Goal: Obtain resource: Download file/media

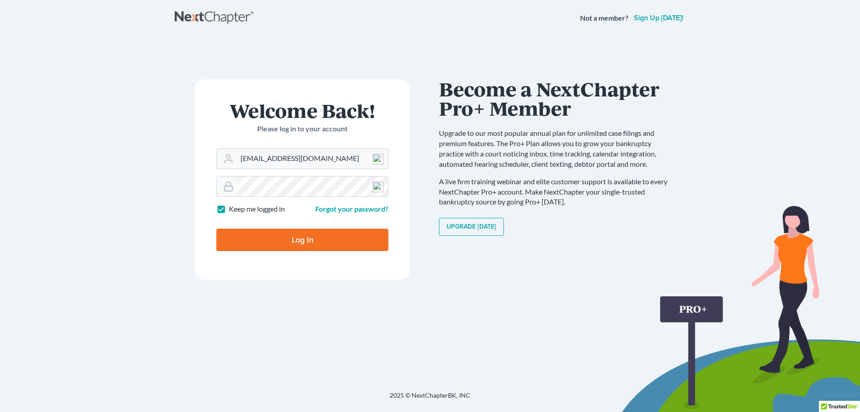
click at [299, 242] on input "Log In" at bounding box center [302, 239] width 172 height 22
type input "Thinking..."
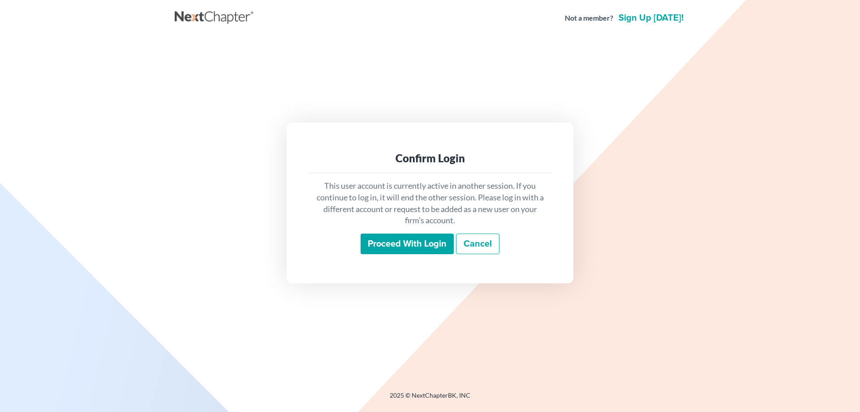
click at [398, 243] on input "Proceed with login" at bounding box center [407, 243] width 93 height 21
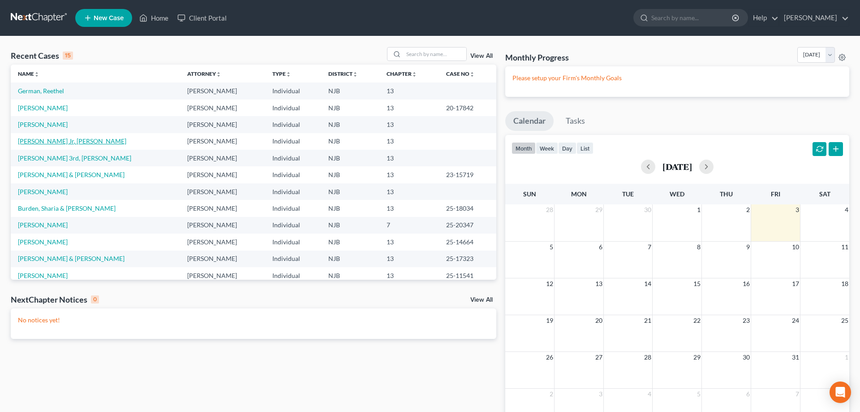
click at [37, 141] on link "[PERSON_NAME] Jr, [PERSON_NAME]" at bounding box center [72, 141] width 108 height 8
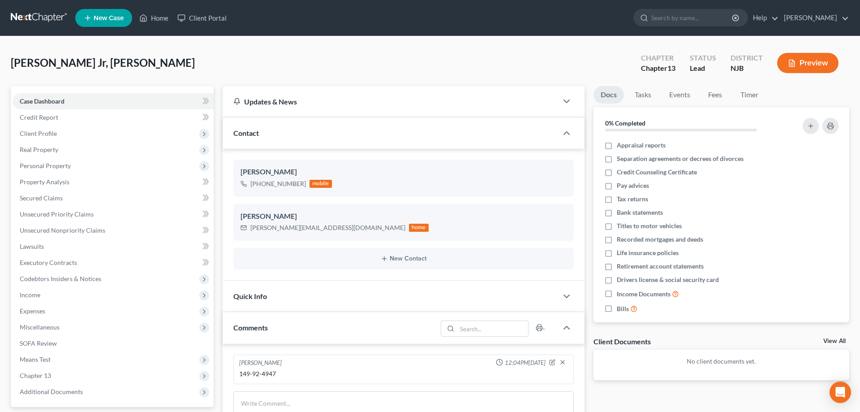
scroll to position [177, 0]
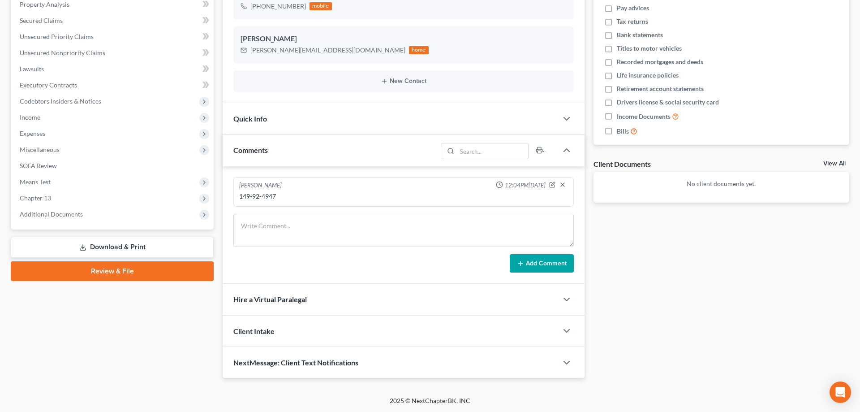
click at [109, 245] on link "Download & Print" at bounding box center [112, 247] width 203 height 21
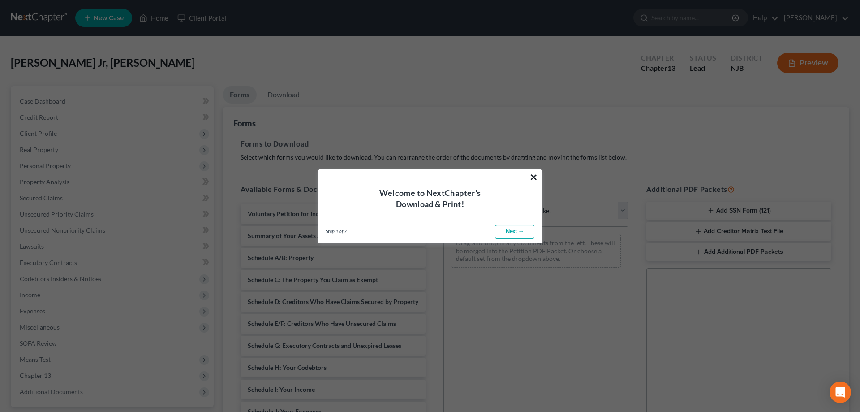
click at [536, 175] on button "×" at bounding box center [534, 177] width 9 height 14
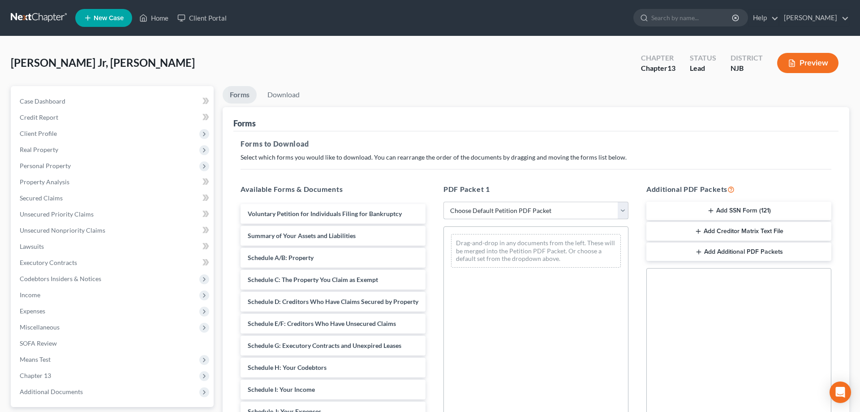
click at [444, 202] on select "Choose Default Petition PDF Packet Complete Bankruptcy Petition (all forms and …" at bounding box center [536, 211] width 185 height 18
select select "0"
click option "Complete Bankruptcy Petition (all forms and schedules)" at bounding box center [0, 0] width 0 height 0
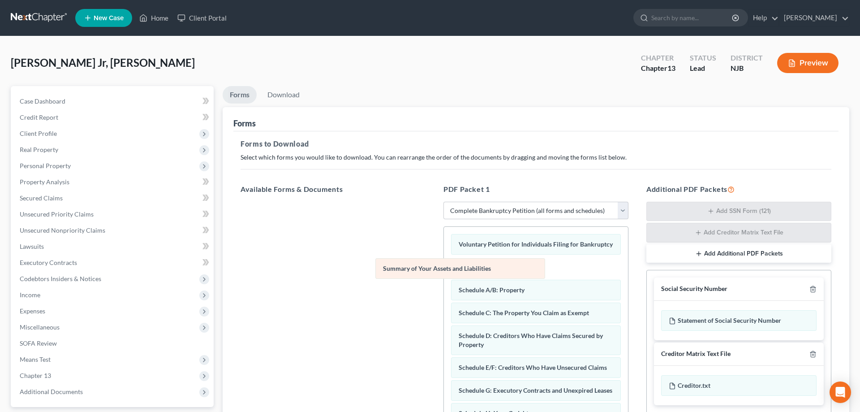
drag, startPoint x: 530, startPoint y: 270, endPoint x: 387, endPoint y: 276, distance: 143.0
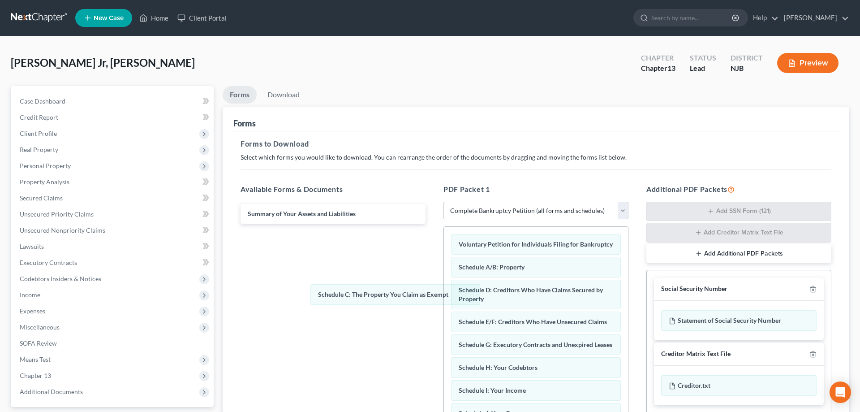
drag, startPoint x: 521, startPoint y: 290, endPoint x: 349, endPoint y: 296, distance: 172.1
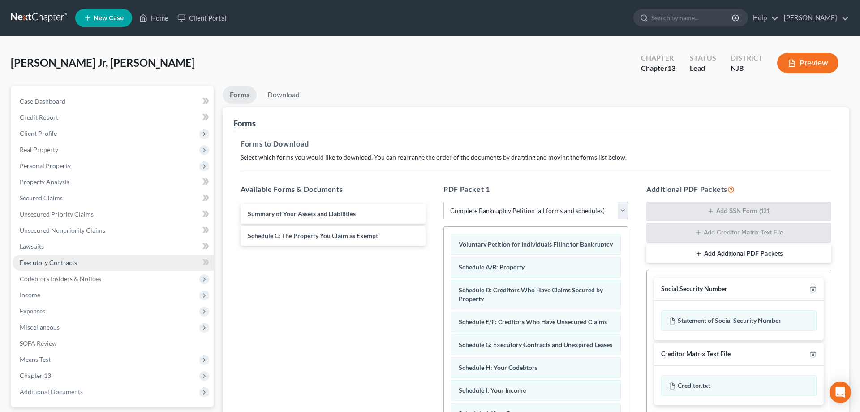
click at [55, 263] on span "Executory Contracts" at bounding box center [48, 262] width 57 height 8
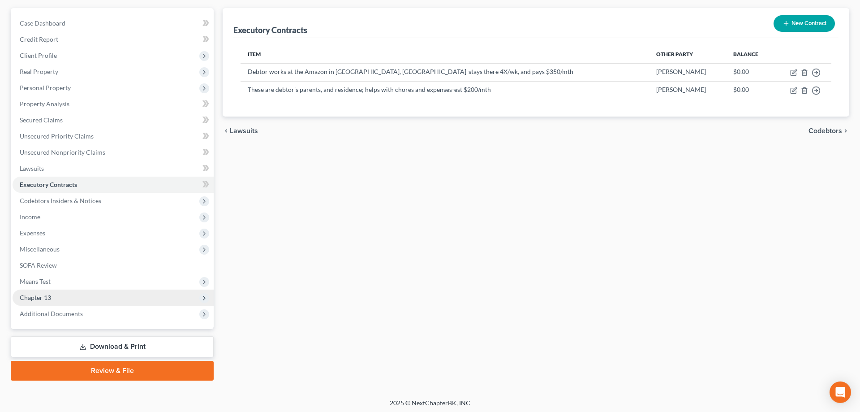
scroll to position [80, 0]
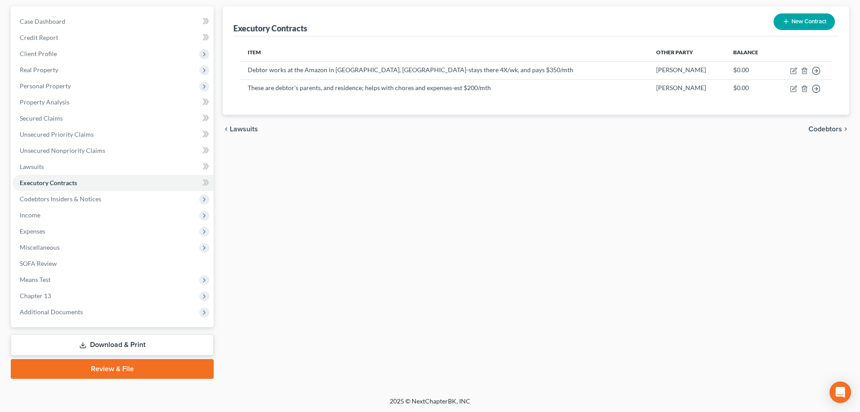
click at [134, 343] on link "Download & Print" at bounding box center [112, 344] width 203 height 21
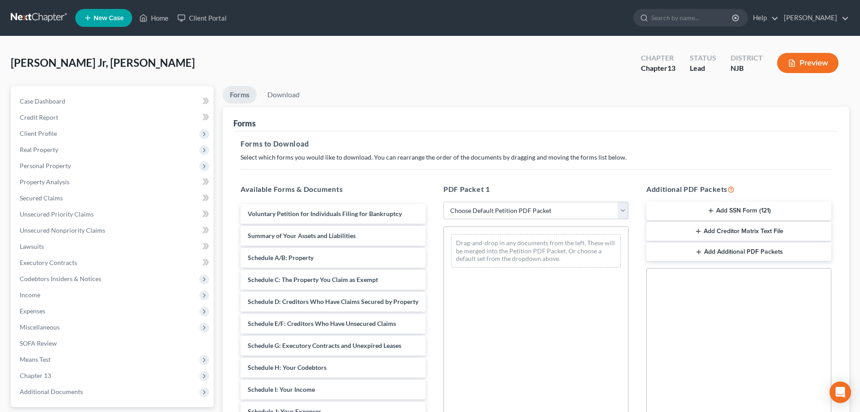
click at [444, 202] on select "Choose Default Petition PDF Packet Complete Bankruptcy Petition (all forms and …" at bounding box center [536, 211] width 185 height 18
select select "0"
click option "Complete Bankruptcy Petition (all forms and schedules)" at bounding box center [0, 0] width 0 height 0
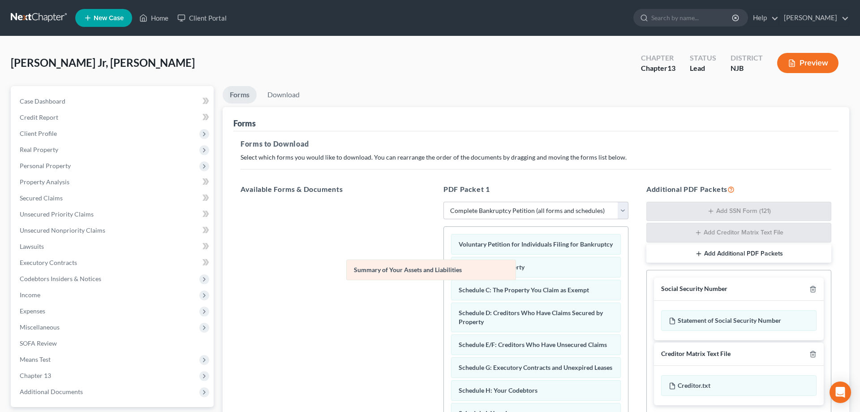
drag, startPoint x: 517, startPoint y: 264, endPoint x: 335, endPoint y: 267, distance: 182.4
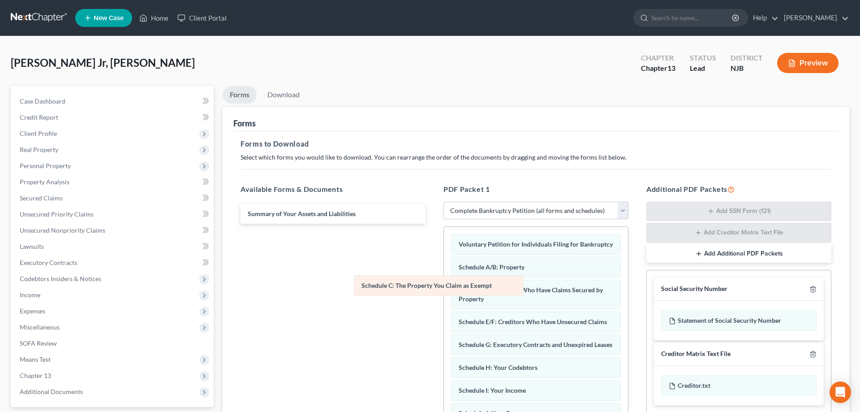
drag, startPoint x: 513, startPoint y: 292, endPoint x: 329, endPoint y: 275, distance: 184.5
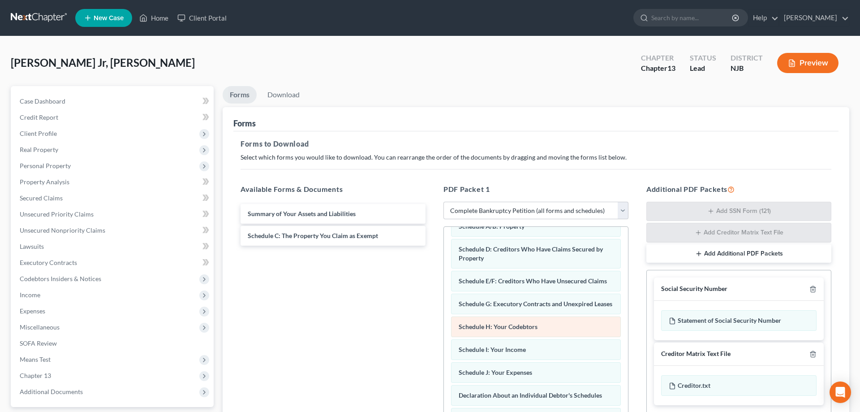
scroll to position [91, 0]
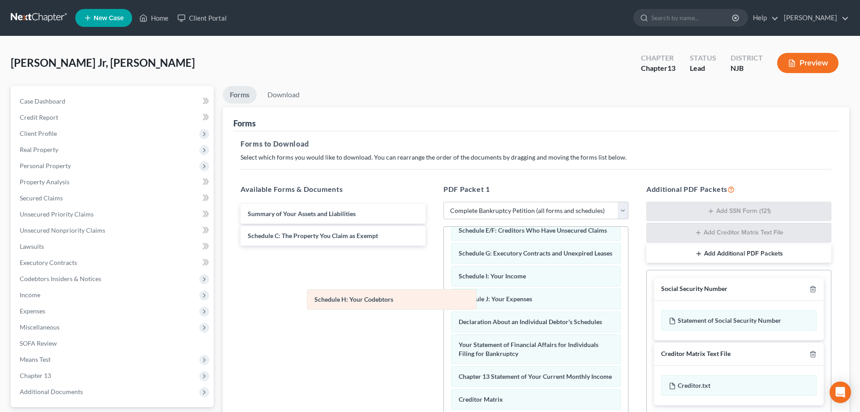
drag, startPoint x: 506, startPoint y: 279, endPoint x: 362, endPoint y: 303, distance: 146.2
click at [444, 303] on div "Schedule H: Your Codebtors Voluntary Petition for Individuals Filing for Bankru…" at bounding box center [536, 332] width 184 height 395
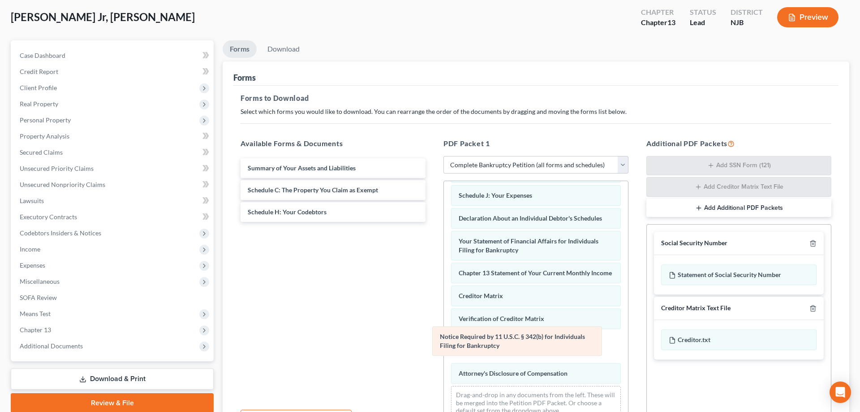
scroll to position [117, 0]
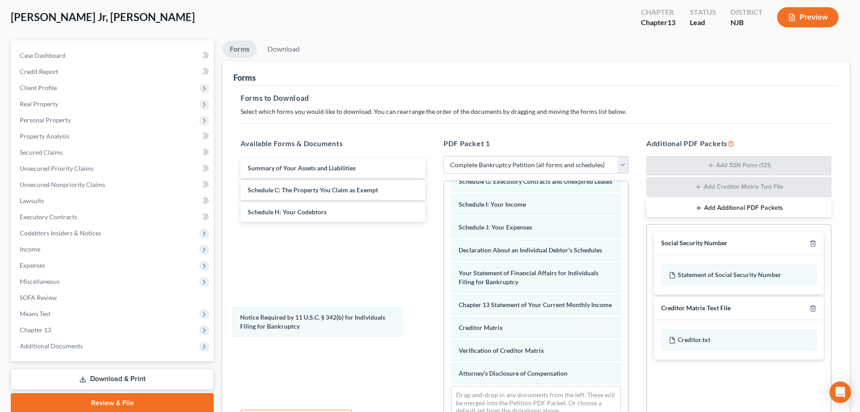
drag, startPoint x: 513, startPoint y: 346, endPoint x: 297, endPoint y: 322, distance: 216.4
click at [444, 322] on div "Notice Required by 11 U.S.C. § 342(b) for Individuals Filing for Bankruptcy Vol…" at bounding box center [536, 245] width 184 height 363
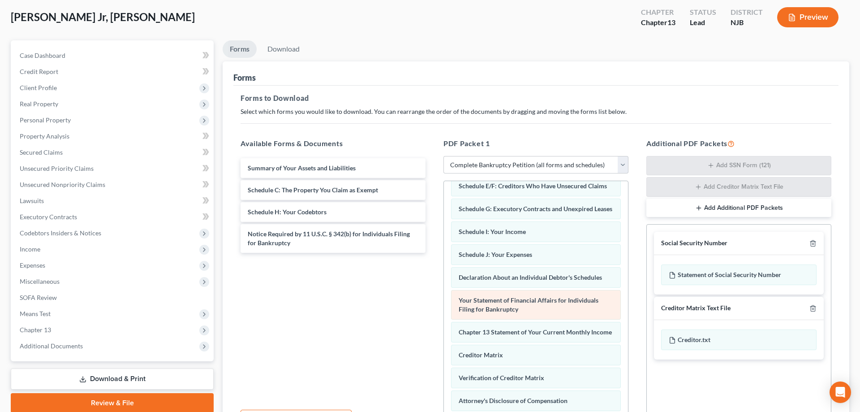
scroll to position [72, 0]
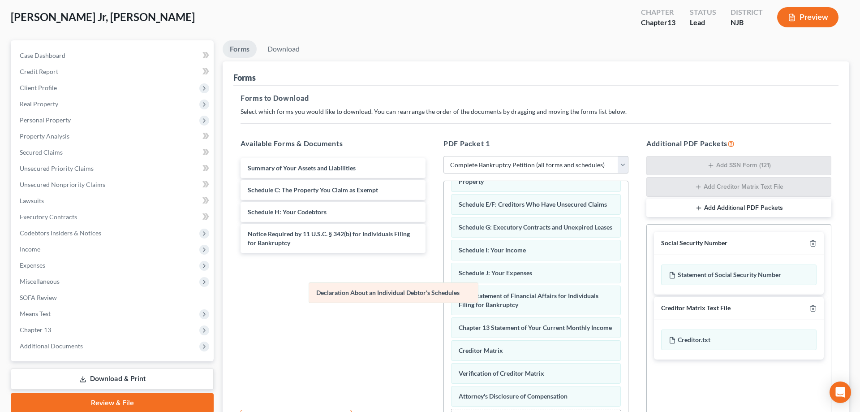
drag, startPoint x: 547, startPoint y: 294, endPoint x: 353, endPoint y: 289, distance: 193.6
click at [444, 289] on div "Declaration About an Individual Debtor's Schedules Voluntary Petition for Indiv…" at bounding box center [536, 279] width 184 height 340
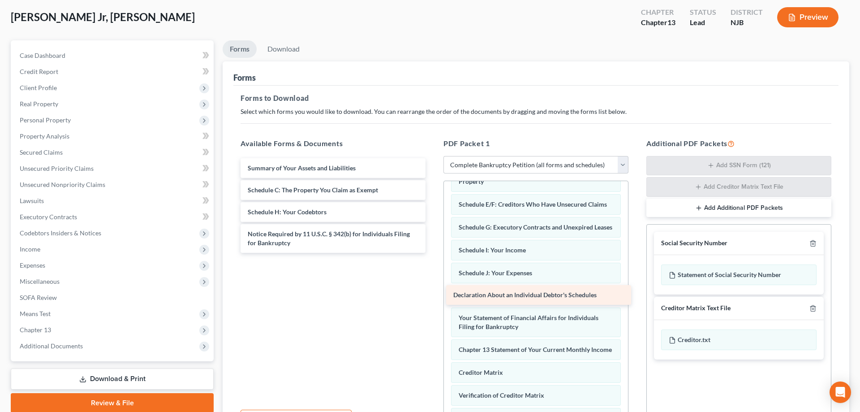
drag, startPoint x: 357, startPoint y: 264, endPoint x: 563, endPoint y: 294, distance: 207.9
click at [433, 253] on div "Declaration About an Individual Debtor's Schedules Summary of Your Assets and L…" at bounding box center [332, 205] width 199 height 95
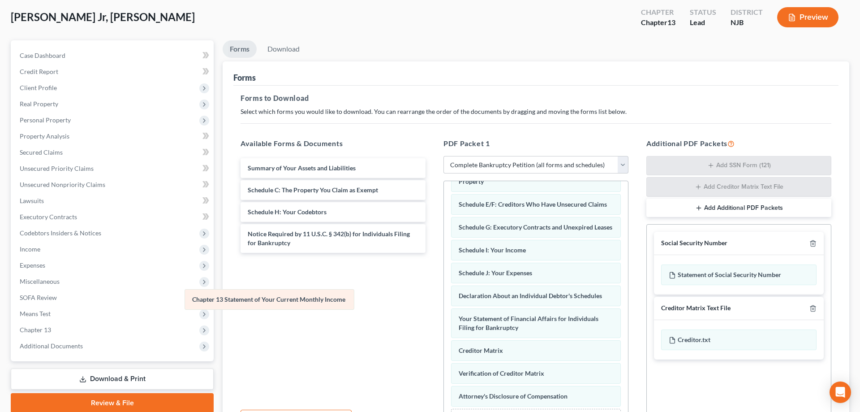
drag, startPoint x: 556, startPoint y: 352, endPoint x: 288, endPoint y: 301, distance: 273.1
click at [444, 301] on div "Chapter 13 Statement of Your Current Monthly Income Voluntary Petition for Indi…" at bounding box center [536, 279] width 184 height 340
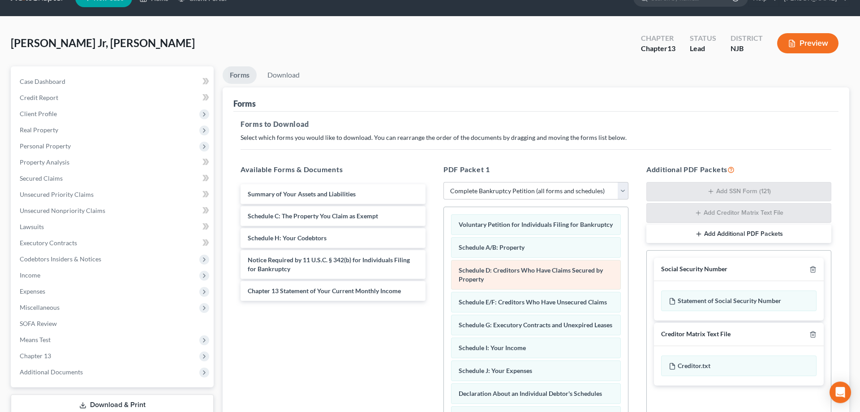
scroll to position [0, 0]
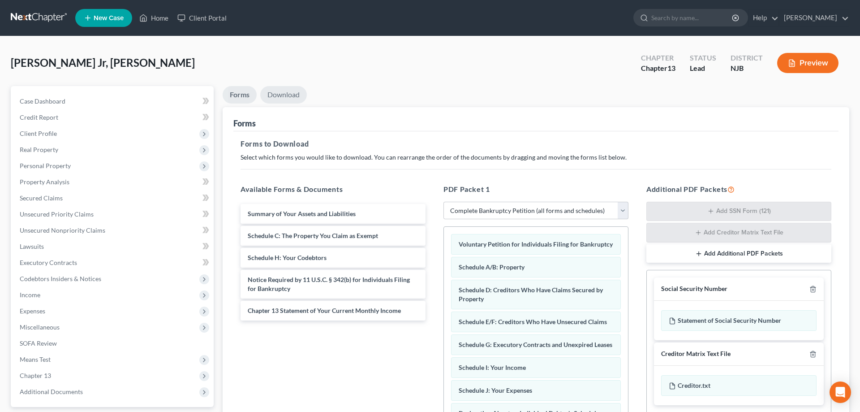
click at [291, 94] on link "Download" at bounding box center [283, 94] width 47 height 17
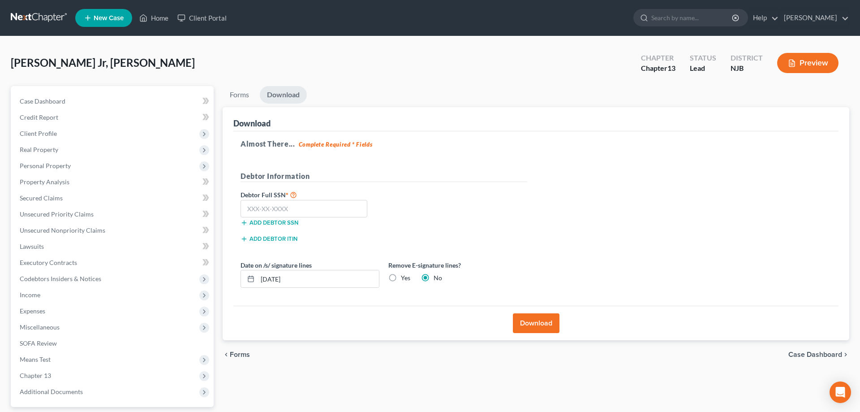
click at [532, 324] on button "Download" at bounding box center [536, 323] width 47 height 20
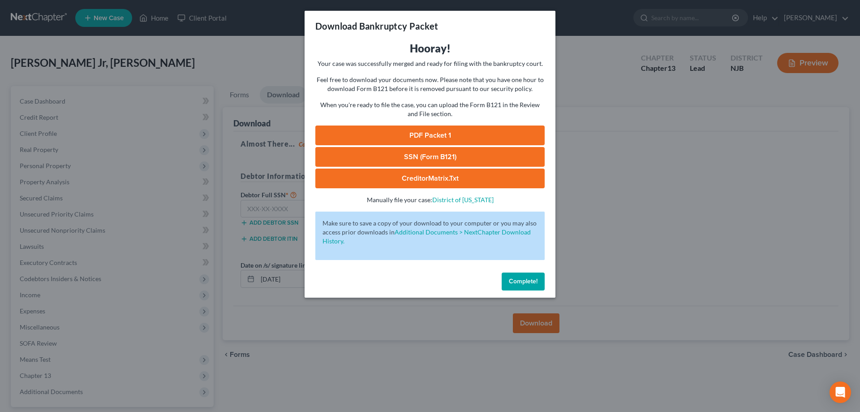
click at [422, 154] on link "SSN (Form B121)" at bounding box center [429, 157] width 229 height 20
click at [418, 136] on link "PDF Packet 1" at bounding box center [429, 135] width 229 height 20
click at [519, 285] on button "Complete!" at bounding box center [523, 281] width 43 height 18
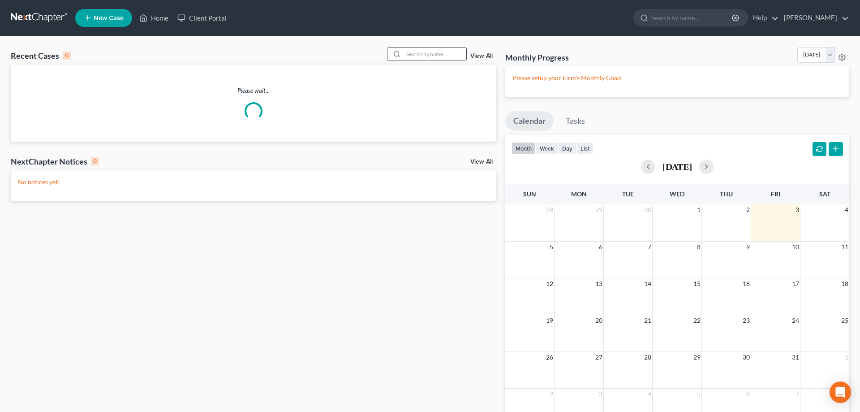
click at [396, 55] on div at bounding box center [396, 53] width 16 height 13
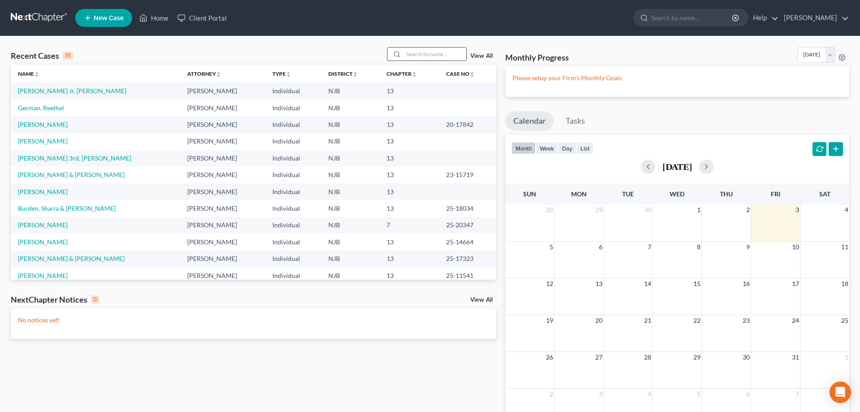
click at [407, 55] on input "search" at bounding box center [435, 53] width 63 height 13
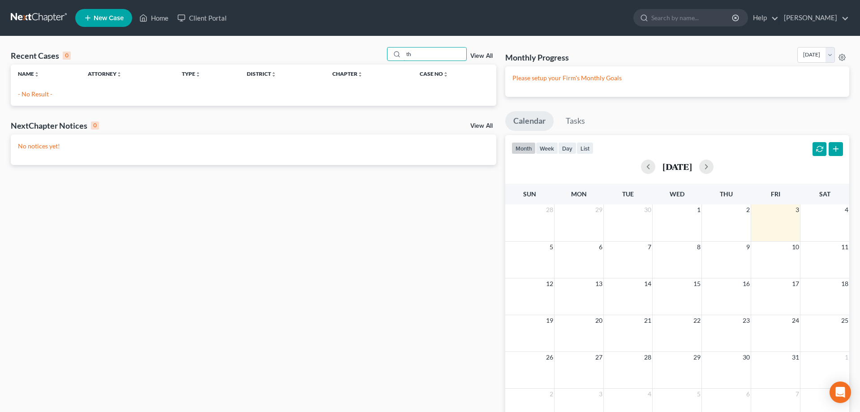
type input "t"
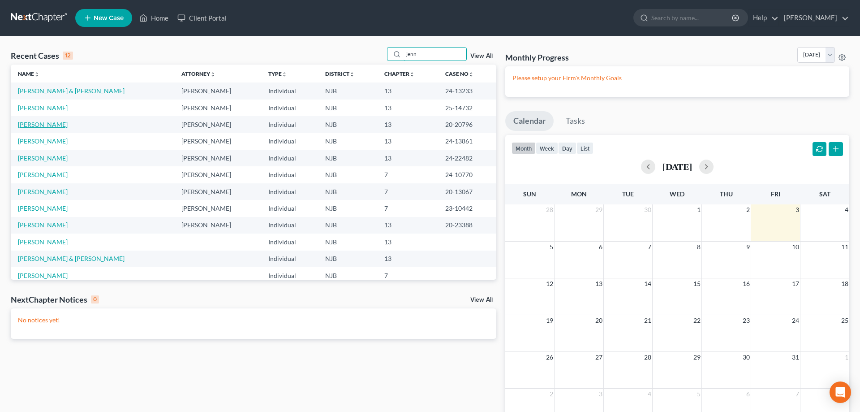
type input "jenn"
click at [61, 125] on link "Thornton, Jennifer" at bounding box center [43, 125] width 50 height 8
